Goal: Navigation & Orientation: Find specific page/section

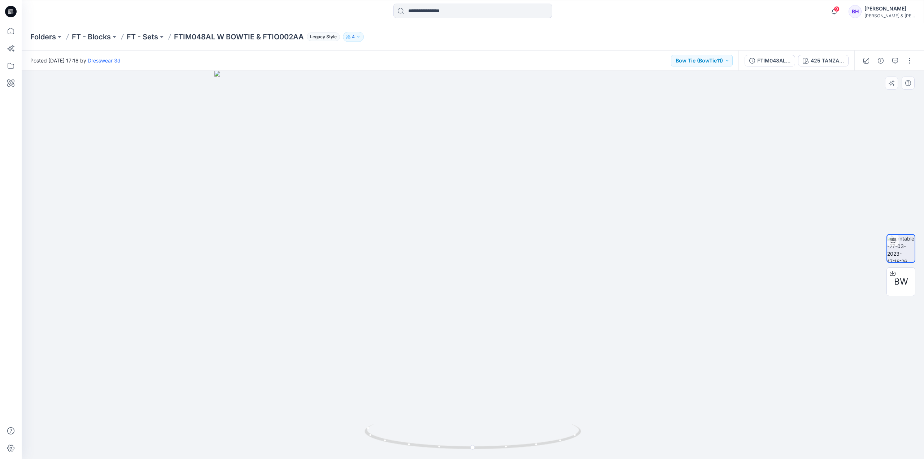
drag, startPoint x: 491, startPoint y: 128, endPoint x: 482, endPoint y: 225, distance: 97.1
click at [474, 239] on img at bounding box center [472, 265] width 517 height 388
drag, startPoint x: 448, startPoint y: 224, endPoint x: 400, endPoint y: 230, distance: 48.1
drag, startPoint x: 504, startPoint y: 440, endPoint x: 550, endPoint y: 348, distance: 103.0
click at [611, 432] on div at bounding box center [473, 265] width 903 height 388
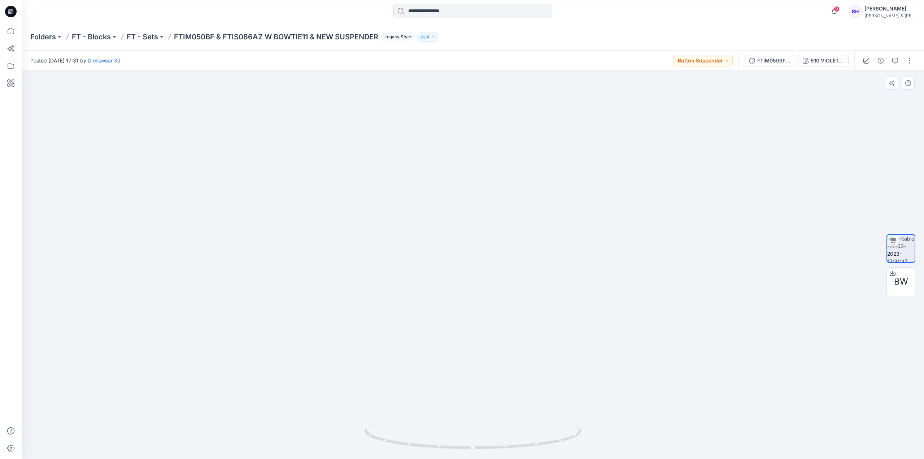
drag, startPoint x: 518, startPoint y: 356, endPoint x: 506, endPoint y: 270, distance: 86.8
click at [506, 270] on img at bounding box center [473, 214] width 601 height 487
drag, startPoint x: 527, startPoint y: 393, endPoint x: 484, endPoint y: 428, distance: 55.6
click at [470, 406] on img at bounding box center [473, 218] width 601 height 481
drag, startPoint x: 454, startPoint y: 443, endPoint x: 396, endPoint y: 444, distance: 57.8
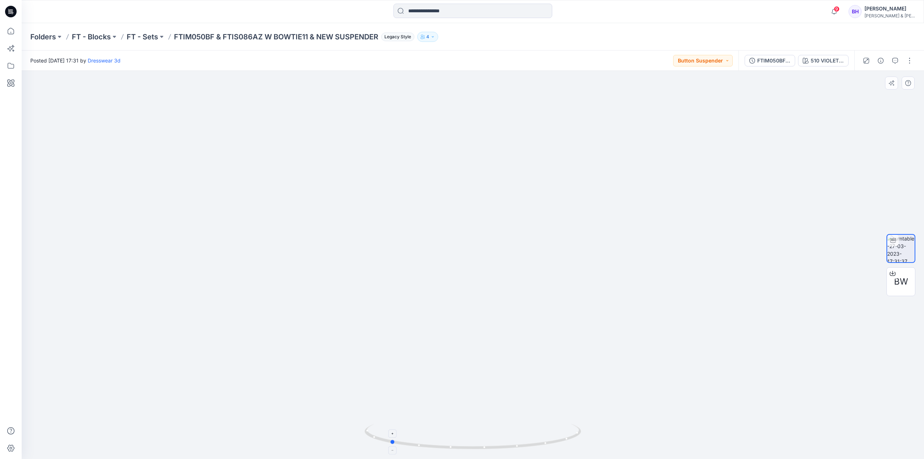
click at [396, 444] on icon at bounding box center [474, 437] width 218 height 27
drag, startPoint x: 512, startPoint y: 203, endPoint x: 509, endPoint y: 290, distance: 86.7
click at [509, 290] on img at bounding box center [473, 263] width 601 height 391
drag, startPoint x: 470, startPoint y: 267, endPoint x: 440, endPoint y: 454, distance: 189.8
click at [585, 268] on img at bounding box center [473, 264] width 601 height 390
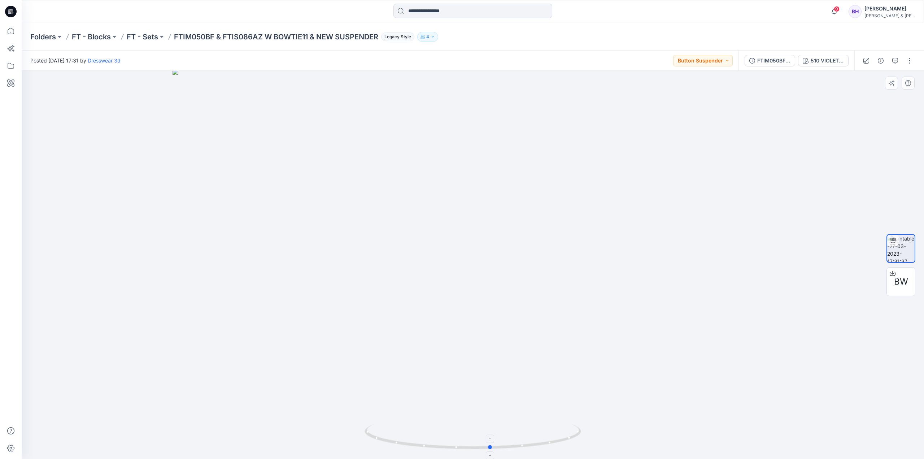
drag, startPoint x: 393, startPoint y: 442, endPoint x: 495, endPoint y: 433, distance: 101.8
click at [495, 433] on icon at bounding box center [474, 437] width 218 height 27
drag, startPoint x: 576, startPoint y: 250, endPoint x: 515, endPoint y: 259, distance: 62.2
click at [515, 259] on img at bounding box center [473, 265] width 704 height 388
drag, startPoint x: 502, startPoint y: 444, endPoint x: 355, endPoint y: 439, distance: 146.7
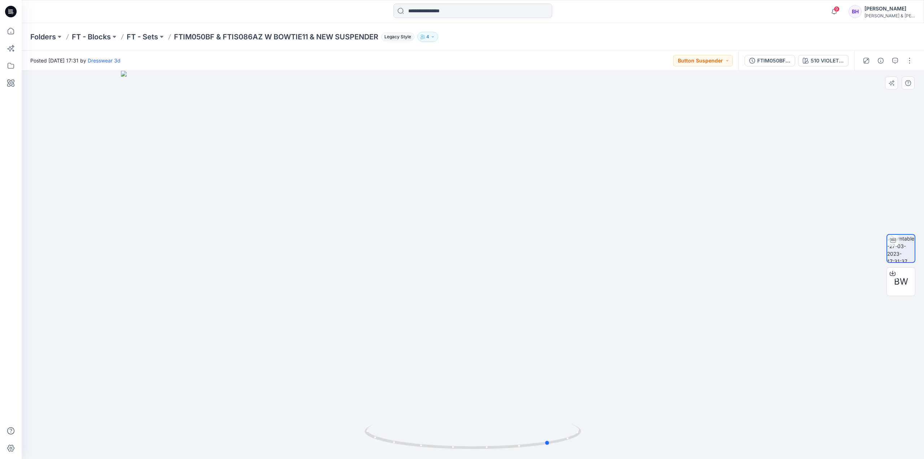
click at [355, 439] on div at bounding box center [473, 265] width 903 height 388
drag, startPoint x: 548, startPoint y: 446, endPoint x: 479, endPoint y: 439, distance: 69.3
click at [479, 439] on icon at bounding box center [474, 437] width 218 height 27
drag, startPoint x: 565, startPoint y: 393, endPoint x: 486, endPoint y: 396, distance: 78.8
click at [486, 396] on img at bounding box center [473, 265] width 704 height 388
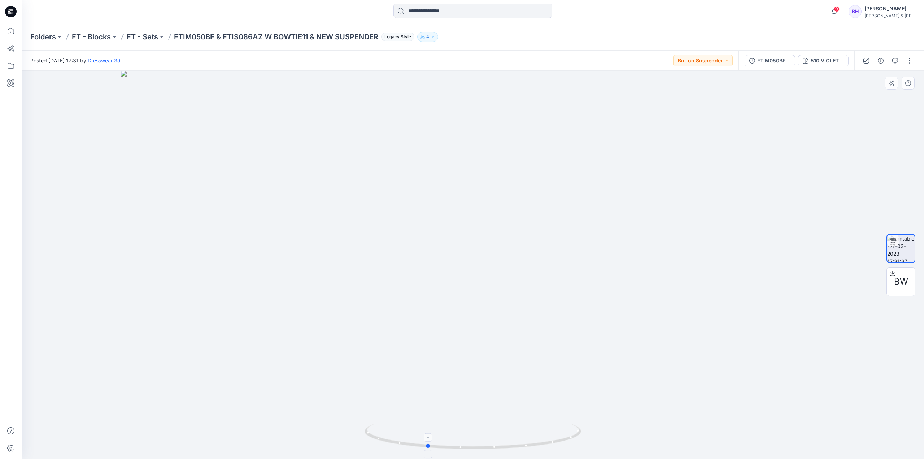
drag, startPoint x: 533, startPoint y: 446, endPoint x: 479, endPoint y: 439, distance: 55.0
click at [479, 439] on icon at bounding box center [474, 437] width 218 height 27
drag, startPoint x: 556, startPoint y: 443, endPoint x: 493, endPoint y: 442, distance: 63.2
click at [493, 442] on icon at bounding box center [474, 437] width 218 height 27
drag, startPoint x: 548, startPoint y: 446, endPoint x: 465, endPoint y: 452, distance: 83.6
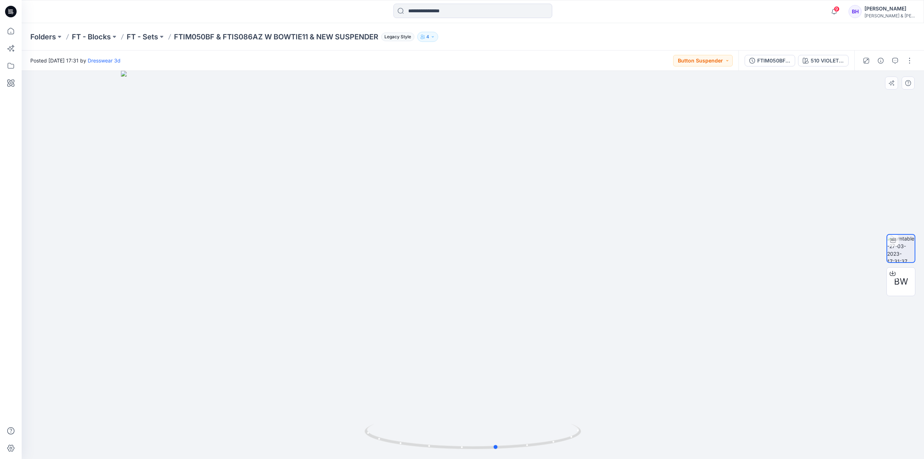
click at [465, 452] on div at bounding box center [473, 441] width 217 height 36
drag, startPoint x: 498, startPoint y: 450, endPoint x: 500, endPoint y: 441, distance: 9.3
click at [500, 441] on icon at bounding box center [474, 437] width 218 height 27
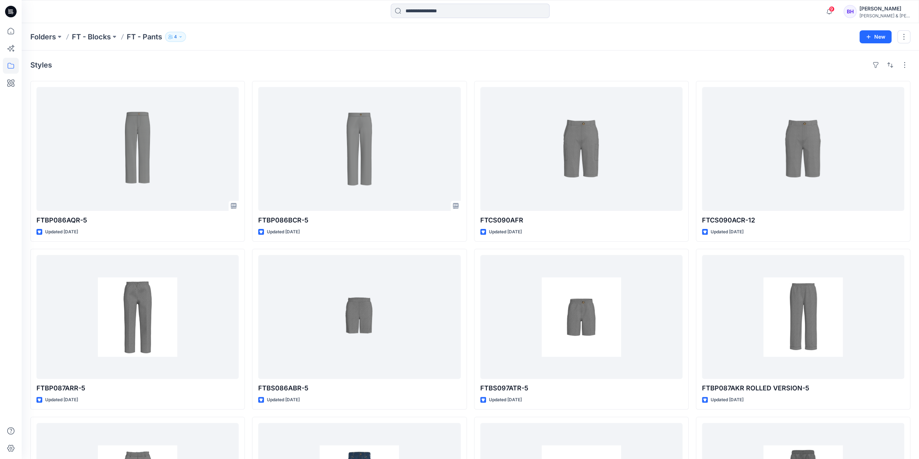
click at [13, 62] on icon at bounding box center [11, 66] width 16 height 16
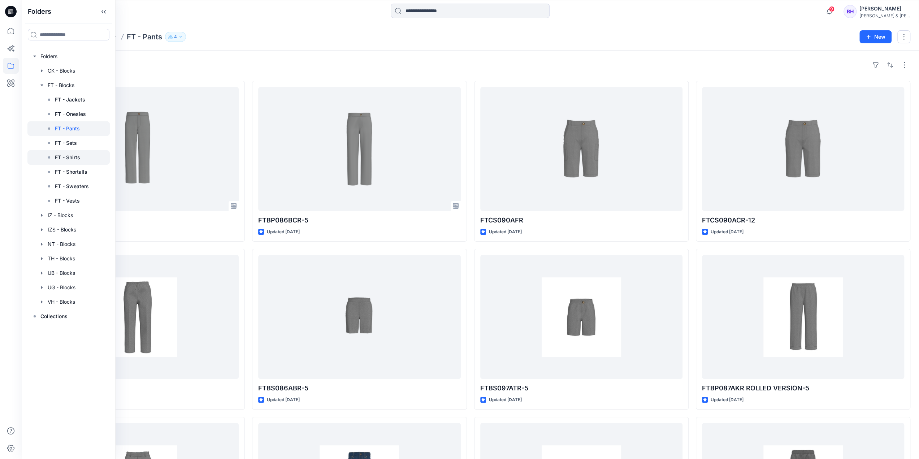
click at [75, 160] on p "FT - Shirts" at bounding box center [67, 157] width 25 height 9
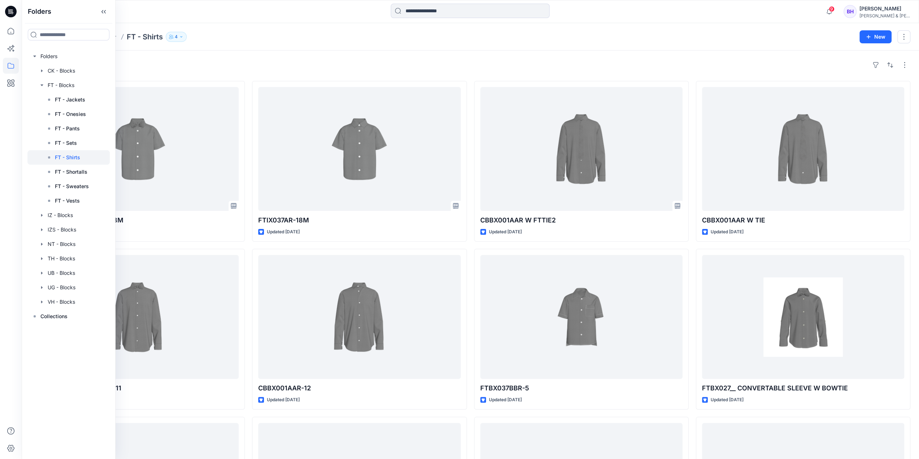
click at [455, 55] on div "Styles FTIX037AR W BOWTIE-18M Updated [DATE] CBBX001AAR W BOWTIE11 Updated [DAT…" at bounding box center [470, 332] width 897 height 562
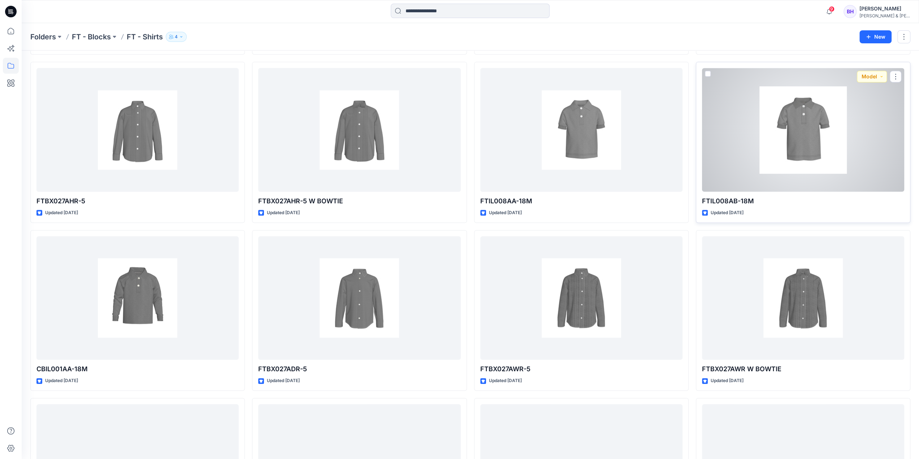
scroll to position [217, 0]
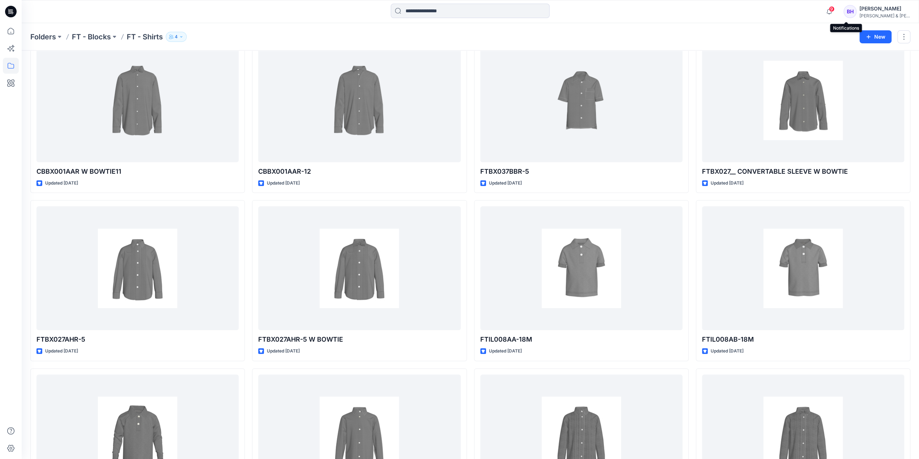
click at [834, 8] on span "9" at bounding box center [832, 9] width 6 height 6
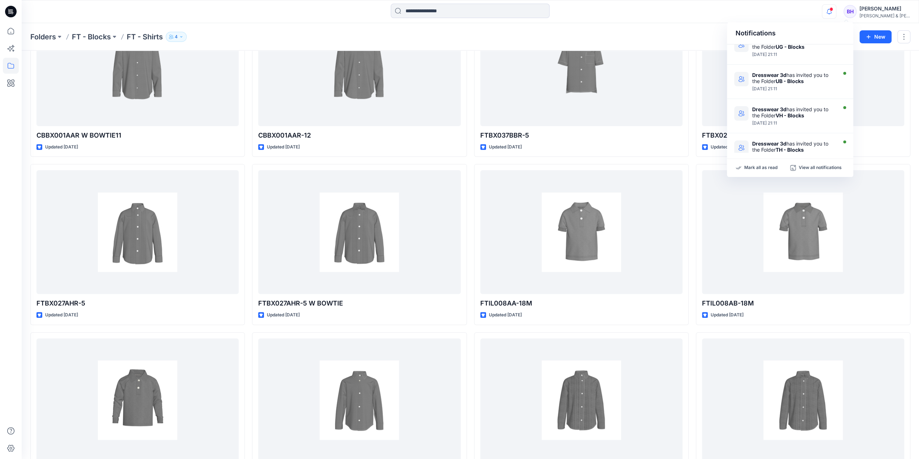
scroll to position [0, 0]
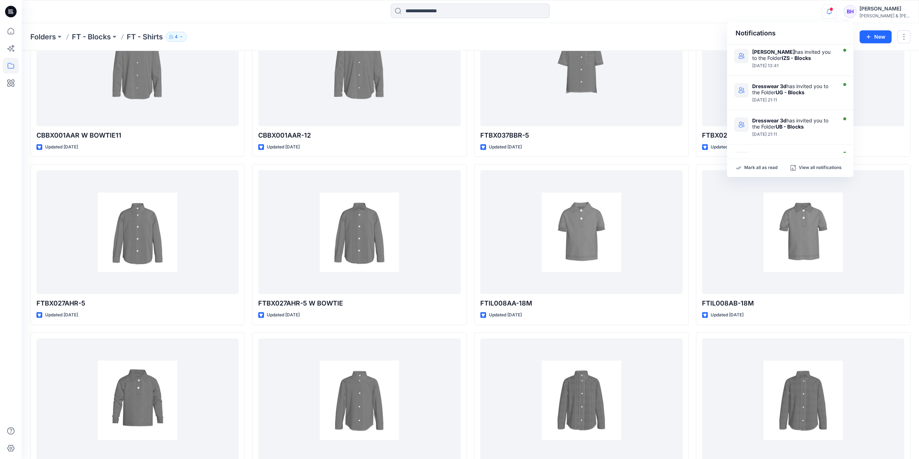
click at [658, 33] on div "Folders FT - Blocks FT - Shirts 4" at bounding box center [442, 37] width 824 height 10
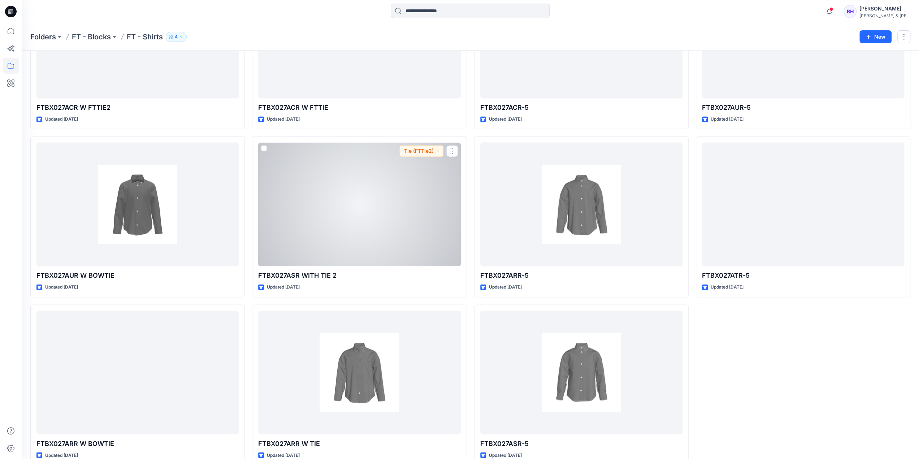
scroll to position [966, 0]
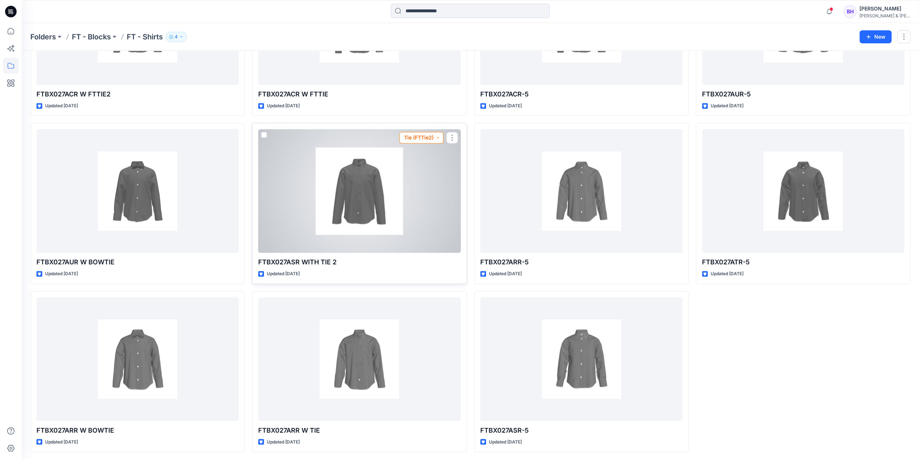
click at [436, 136] on button "Tie (FTTie2)" at bounding box center [421, 138] width 44 height 12
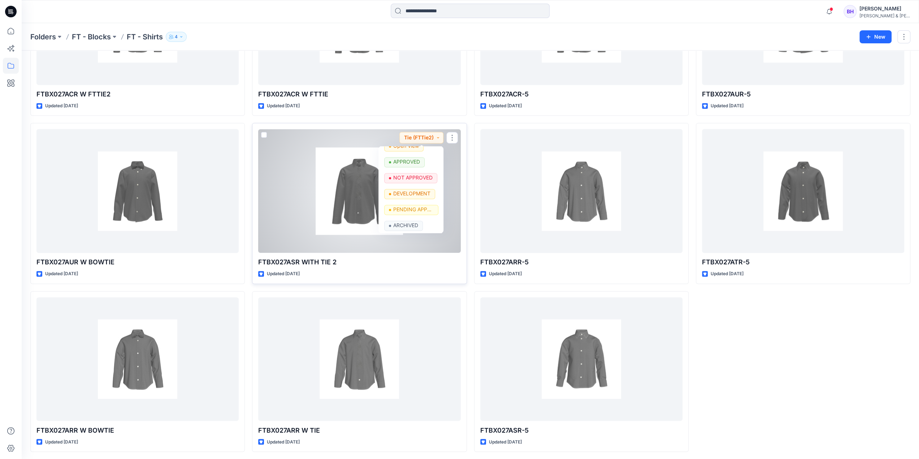
scroll to position [186, 0]
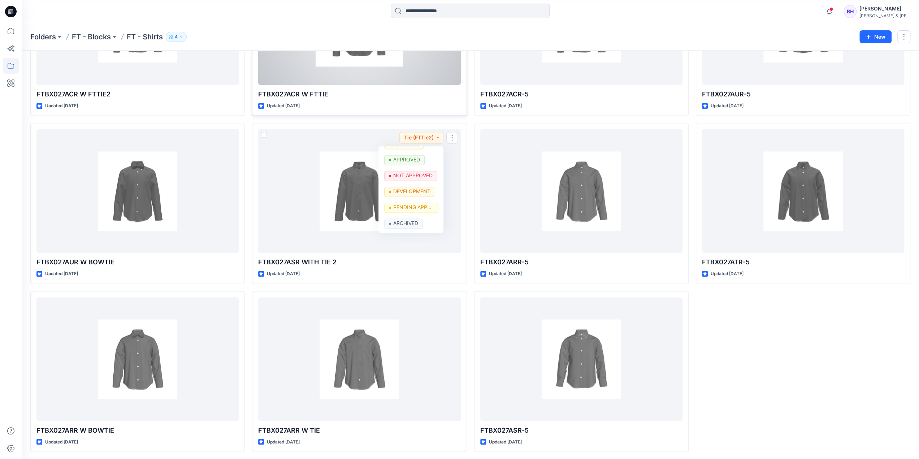
click at [394, 114] on div "FTBX027ACR W FTTIE Updated [DATE] Tie (FTTie)" at bounding box center [359, 35] width 214 height 161
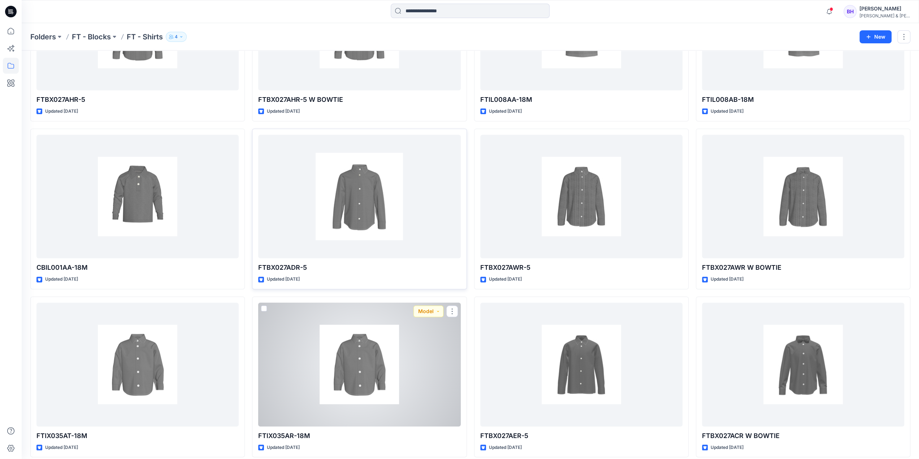
scroll to position [388, 0]
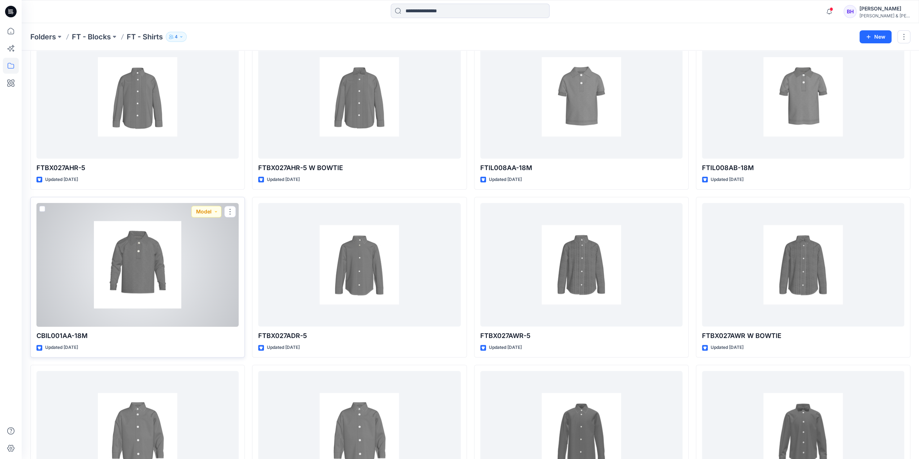
click at [160, 267] on div at bounding box center [137, 265] width 202 height 124
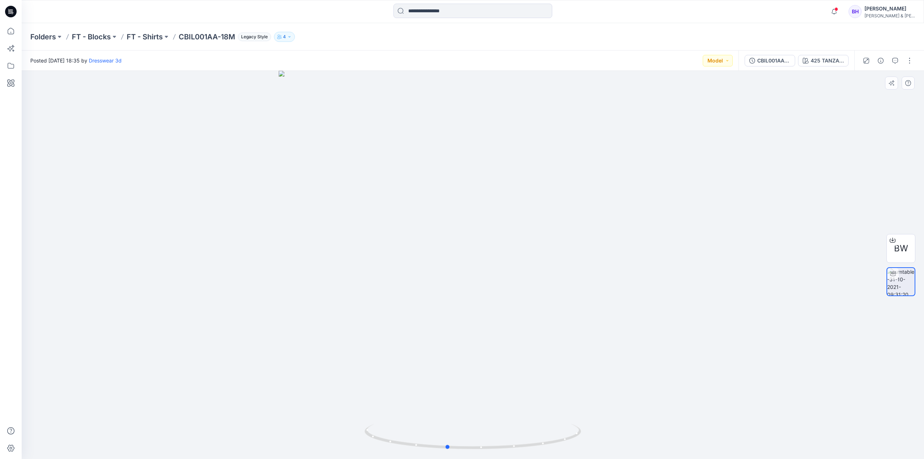
drag, startPoint x: 551, startPoint y: 247, endPoint x: 525, endPoint y: 248, distance: 26.4
click at [525, 248] on div at bounding box center [473, 265] width 903 height 388
drag, startPoint x: 525, startPoint y: 248, endPoint x: 677, endPoint y: 239, distance: 152.7
click at [677, 239] on div at bounding box center [473, 265] width 903 height 388
drag, startPoint x: 480, startPoint y: 120, endPoint x: 480, endPoint y: 131, distance: 11.6
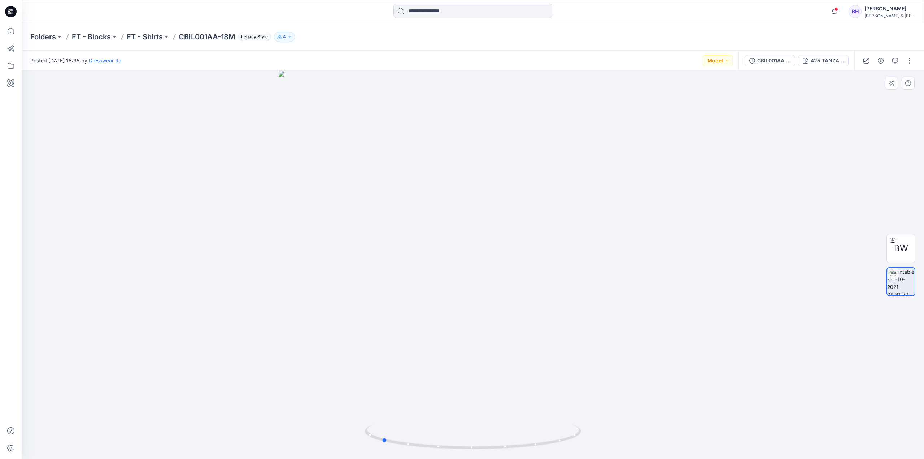
click at [480, 130] on div at bounding box center [473, 265] width 903 height 388
drag, startPoint x: 469, startPoint y: 122, endPoint x: 469, endPoint y: 149, distance: 26.7
click at [469, 149] on div at bounding box center [473, 265] width 903 height 388
drag, startPoint x: 531, startPoint y: 221, endPoint x: 425, endPoint y: 234, distance: 107.0
click at [425, 234] on div at bounding box center [473, 265] width 903 height 388
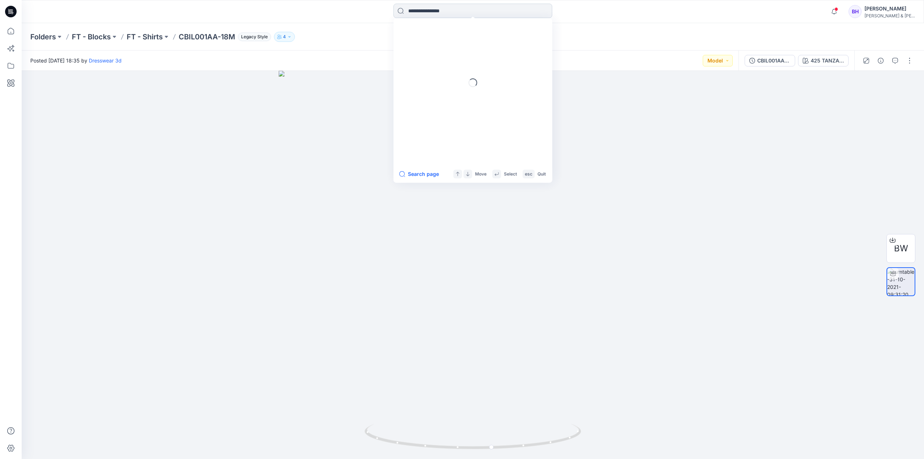
click at [469, 14] on input at bounding box center [473, 11] width 159 height 14
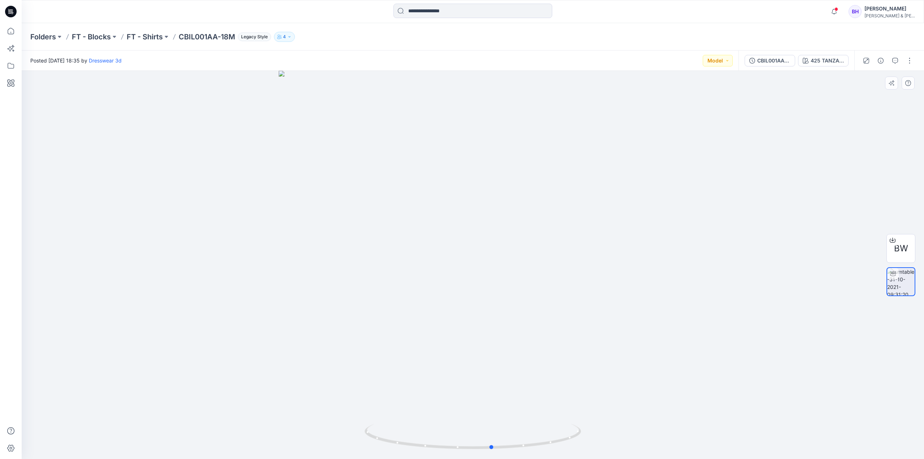
click at [617, 171] on div at bounding box center [473, 265] width 903 height 388
drag, startPoint x: 546, startPoint y: 222, endPoint x: 528, endPoint y: 224, distance: 18.4
click at [528, 224] on div at bounding box center [473, 265] width 903 height 388
drag, startPoint x: 540, startPoint y: 240, endPoint x: 536, endPoint y: 240, distance: 4.0
click at [536, 240] on div at bounding box center [473, 265] width 903 height 388
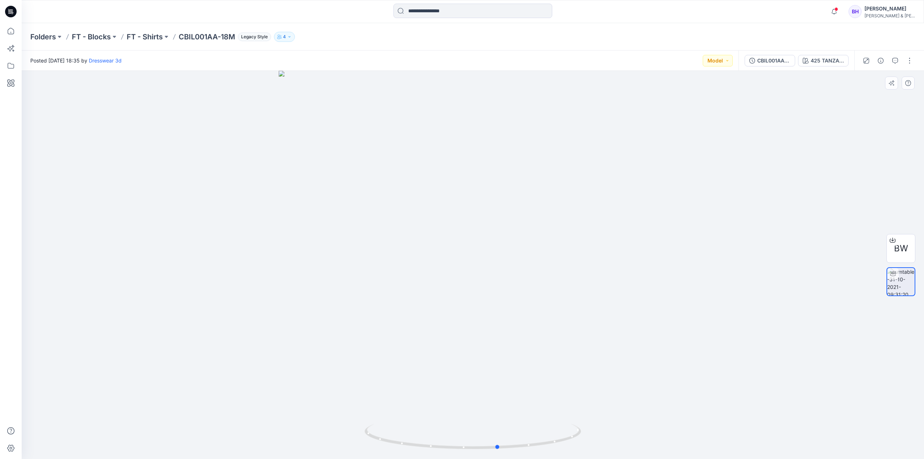
drag, startPoint x: 499, startPoint y: 256, endPoint x: 528, endPoint y: 256, distance: 28.5
click at [528, 256] on div at bounding box center [473, 265] width 903 height 388
drag, startPoint x: 533, startPoint y: 252, endPoint x: 419, endPoint y: 263, distance: 114.7
click at [419, 263] on div at bounding box center [473, 265] width 903 height 388
drag, startPoint x: 543, startPoint y: 263, endPoint x: 431, endPoint y: 273, distance: 112.4
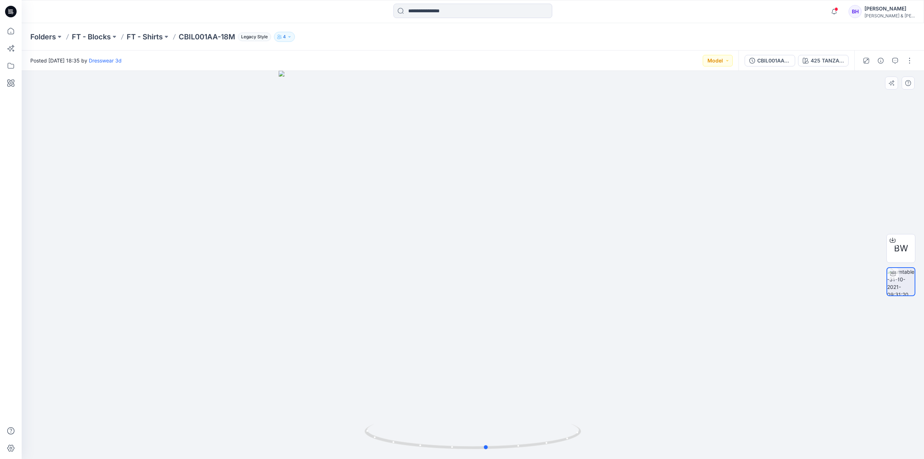
click at [431, 273] on div at bounding box center [473, 265] width 903 height 388
drag, startPoint x: 522, startPoint y: 264, endPoint x: 590, endPoint y: 261, distance: 67.6
click at [591, 261] on div at bounding box center [473, 265] width 903 height 388
drag, startPoint x: 576, startPoint y: 261, endPoint x: 489, endPoint y: 269, distance: 87.5
click at [489, 269] on div at bounding box center [473, 265] width 903 height 388
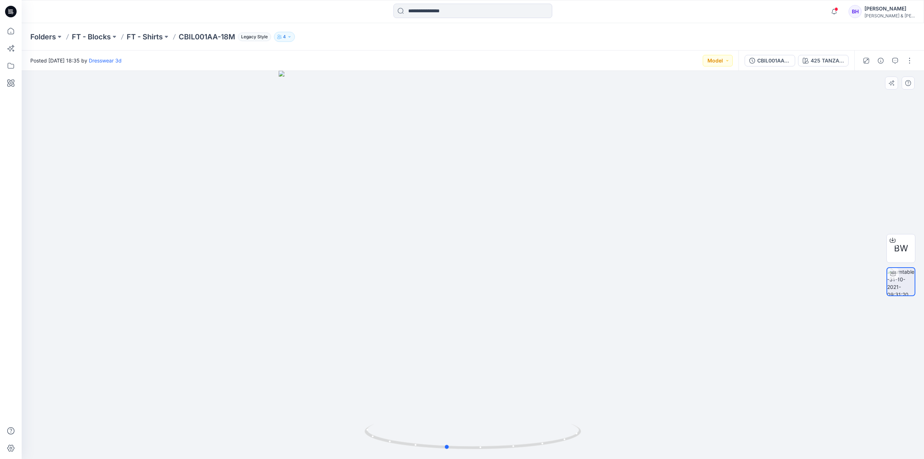
drag, startPoint x: 539, startPoint y: 265, endPoint x: 517, endPoint y: 268, distance: 22.6
click at [517, 268] on div at bounding box center [473, 265] width 903 height 388
drag, startPoint x: 480, startPoint y: 273, endPoint x: 512, endPoint y: 268, distance: 32.8
click at [512, 268] on div at bounding box center [473, 265] width 903 height 388
drag, startPoint x: 508, startPoint y: 272, endPoint x: 526, endPoint y: 270, distance: 18.2
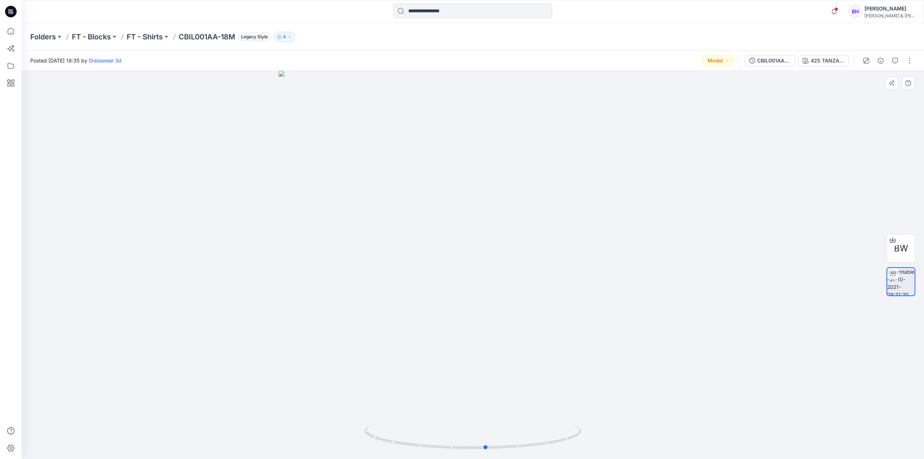
click at [526, 270] on div at bounding box center [473, 265] width 903 height 388
click at [147, 39] on p "FT - Shirts" at bounding box center [145, 37] width 36 height 10
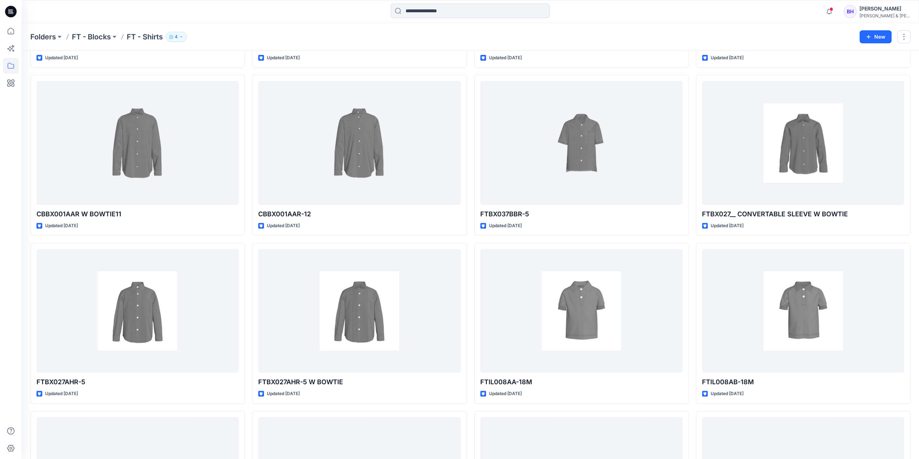
scroll to position [181, 0]
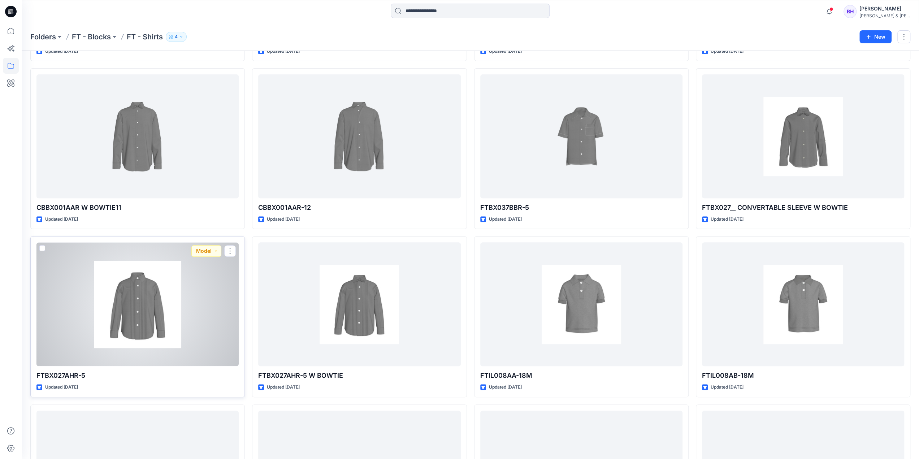
click at [156, 296] on div at bounding box center [137, 304] width 202 height 124
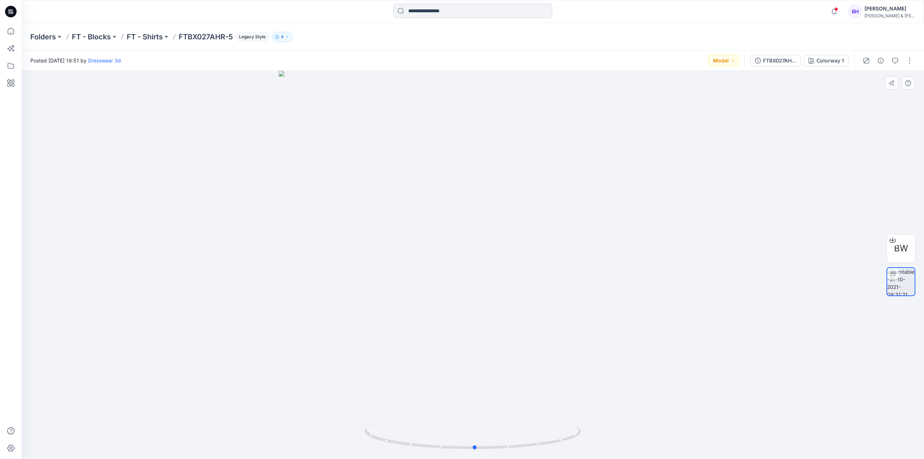
drag, startPoint x: 533, startPoint y: 238, endPoint x: 563, endPoint y: 236, distance: 30.7
click at [563, 236] on div at bounding box center [473, 265] width 903 height 388
click at [146, 35] on p "FT - Shirts" at bounding box center [145, 37] width 36 height 10
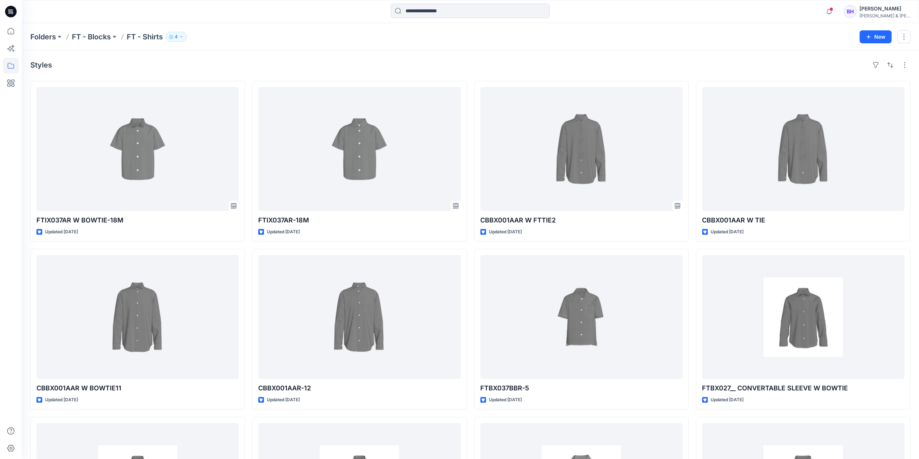
click at [490, 63] on div "Styles" at bounding box center [470, 65] width 880 height 12
